Goal: Information Seeking & Learning: Learn about a topic

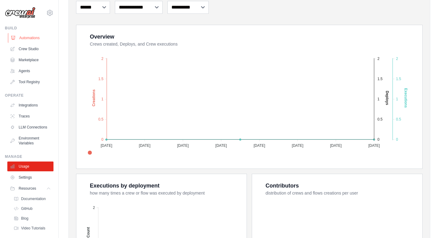
click at [34, 40] on link "Automations" at bounding box center [31, 38] width 46 height 10
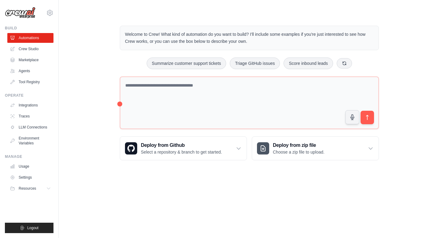
drag, startPoint x: 251, startPoint y: 42, endPoint x: 163, endPoint y: 28, distance: 88.7
click at [163, 28] on div "Welcome to Crew! What kind of automation do you want to build? I'll include som…" at bounding box center [249, 38] width 259 height 24
click at [313, 46] on div "Welcome to Crew! What kind of automation do you want to build? I'll include som…" at bounding box center [249, 38] width 259 height 24
click at [27, 71] on link "Agents" at bounding box center [31, 71] width 46 height 10
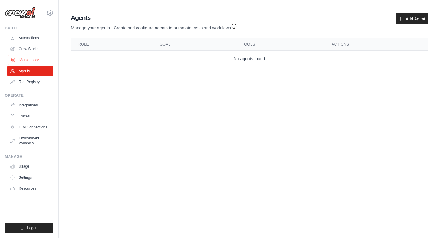
click at [29, 62] on link "Marketplace" at bounding box center [31, 60] width 46 height 10
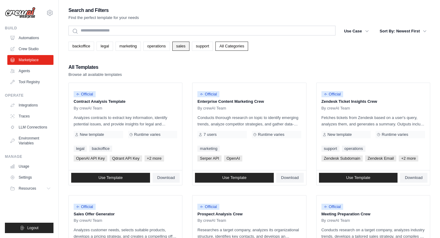
click at [180, 49] on link "sales" at bounding box center [180, 46] width 17 height 9
